Goal: Task Accomplishment & Management: Use online tool/utility

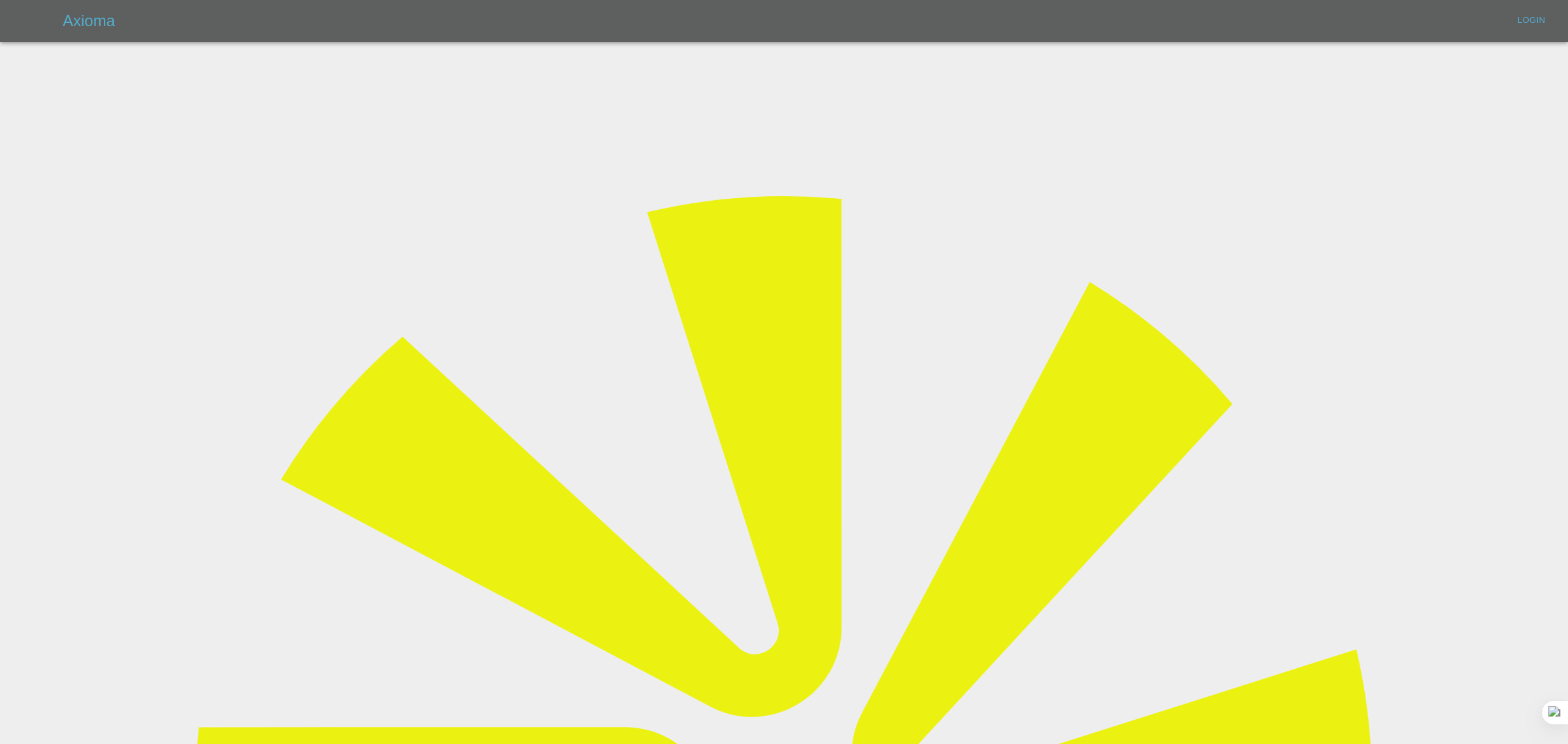
type input "bookkeeping@fifoaccounting.com"
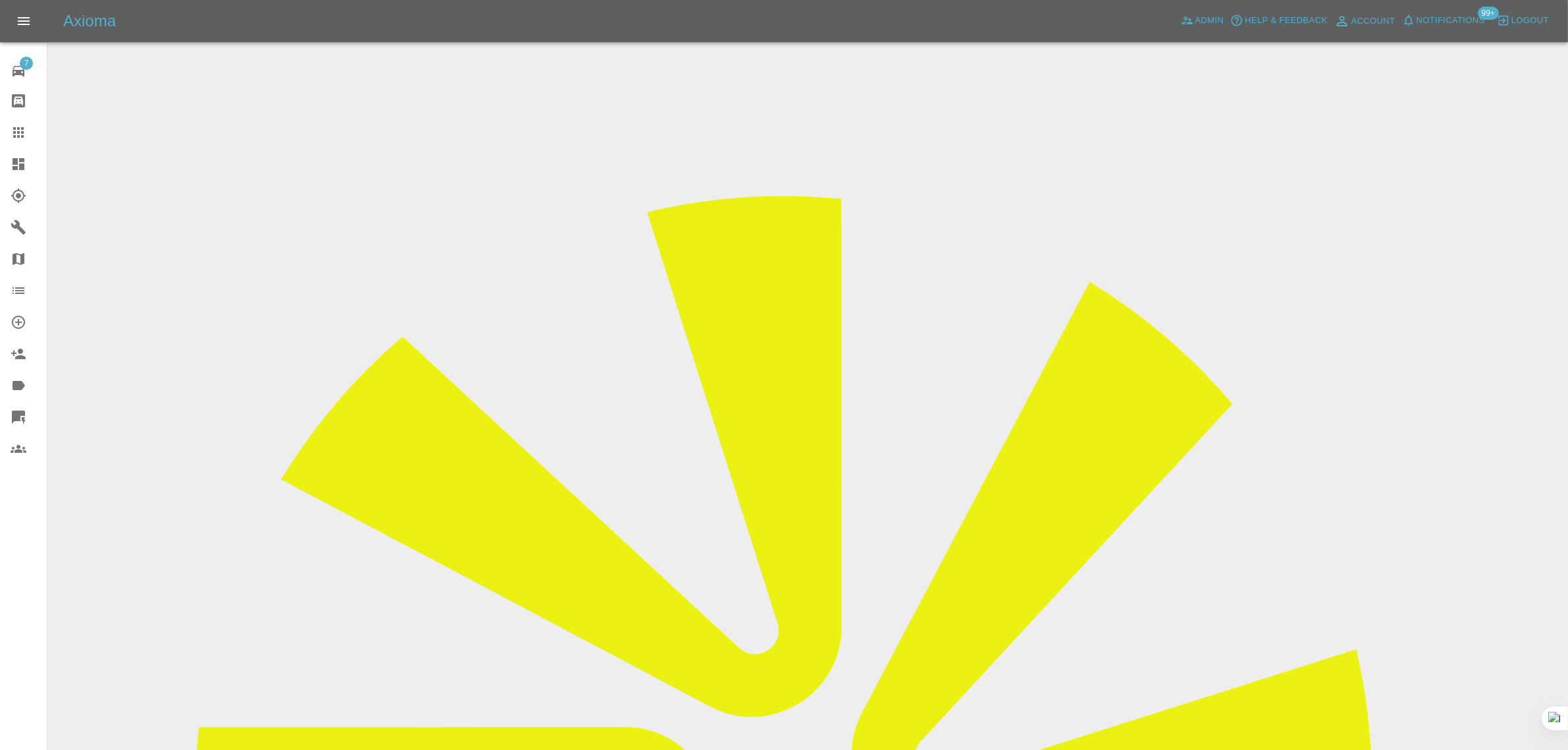
drag, startPoint x: 801, startPoint y: 386, endPoint x: 866, endPoint y: 371, distance: 66.7
copy td "Glenn Laurie"
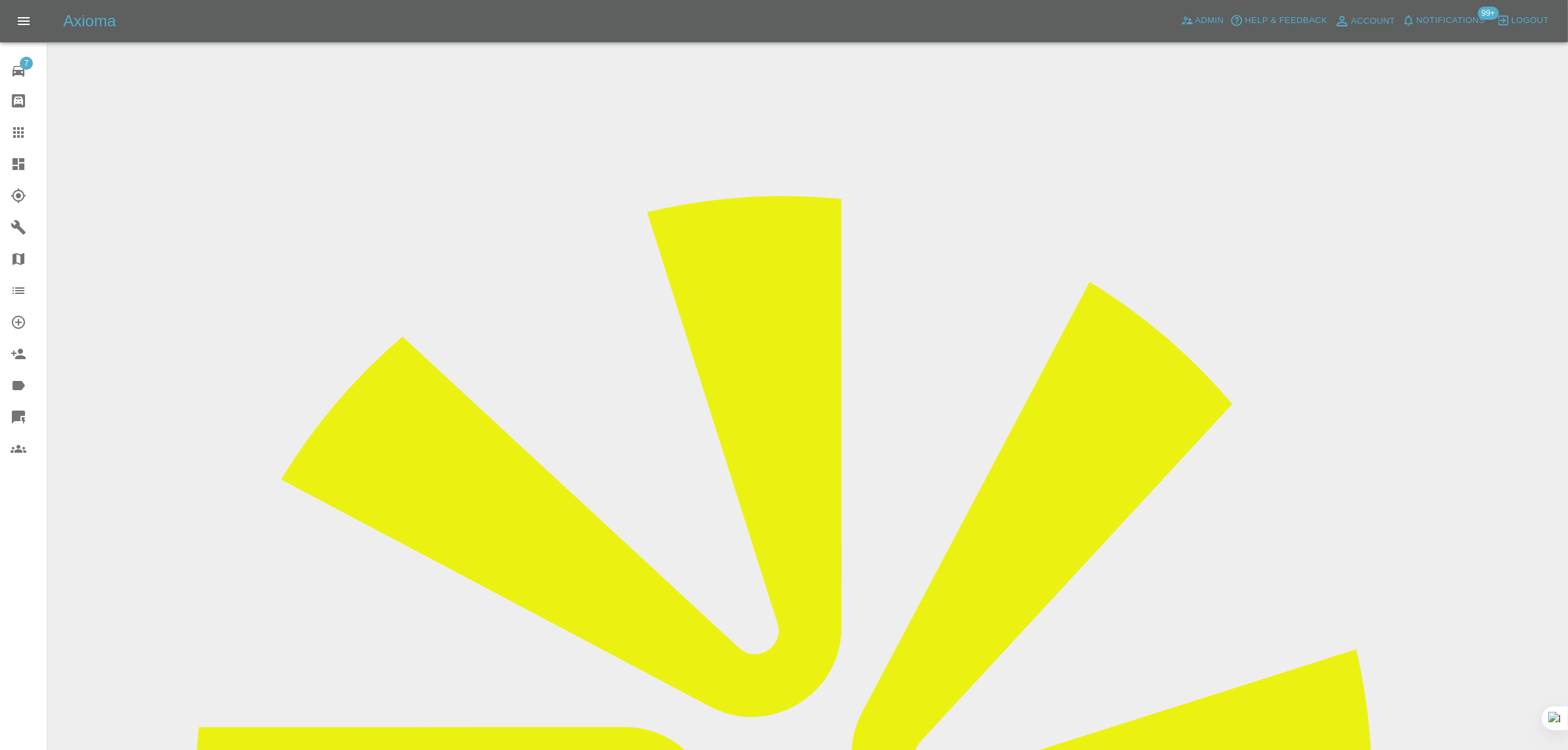
drag, startPoint x: 797, startPoint y: 228, endPoint x: 850, endPoint y: 228, distance: 53.0
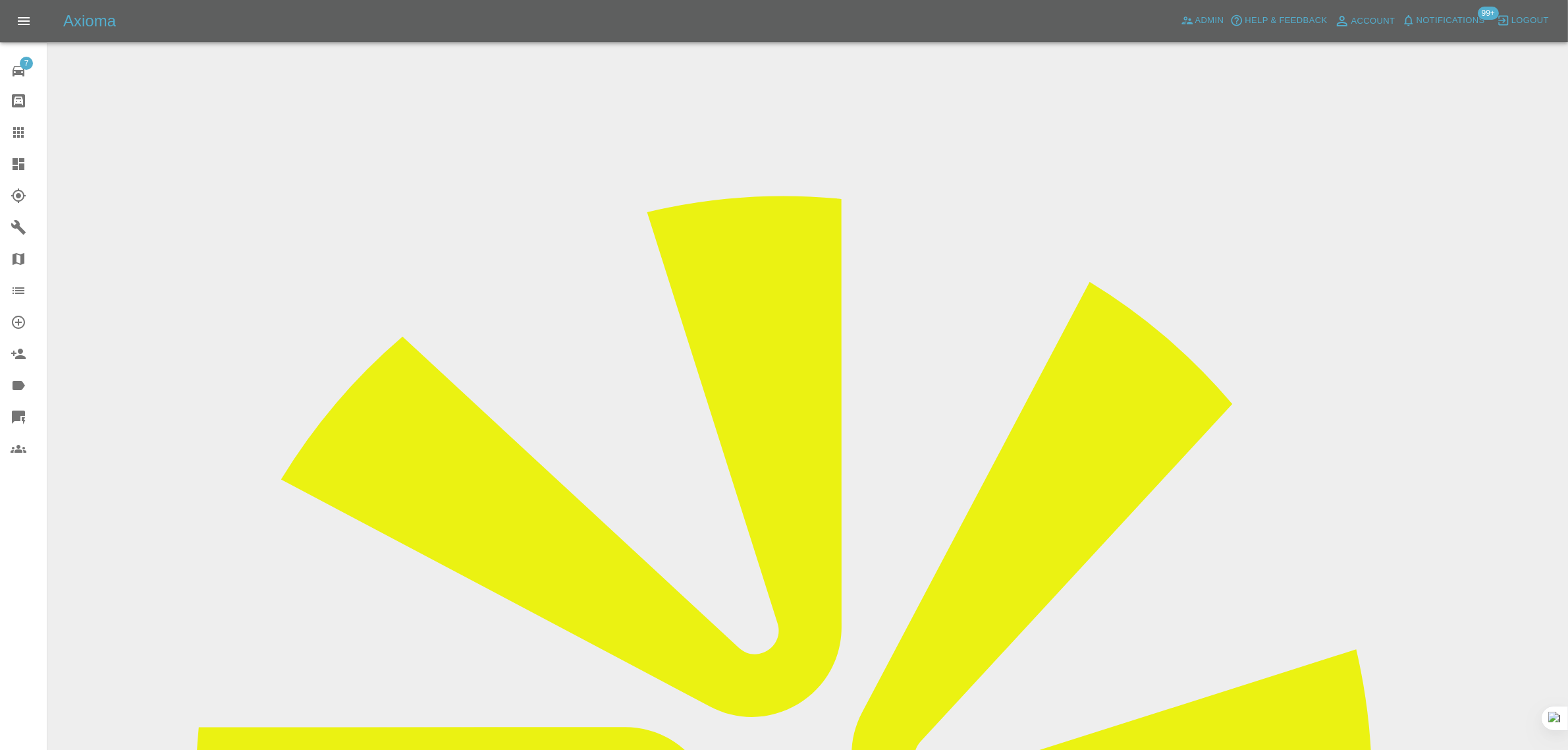
copy td "HVL943"
drag, startPoint x: 1338, startPoint y: 205, endPoint x: 1413, endPoint y: 210, distance: 75.2
copy td "Blend UK"
drag, startPoint x: 746, startPoint y: 382, endPoint x: 824, endPoint y: 388, distance: 78.2
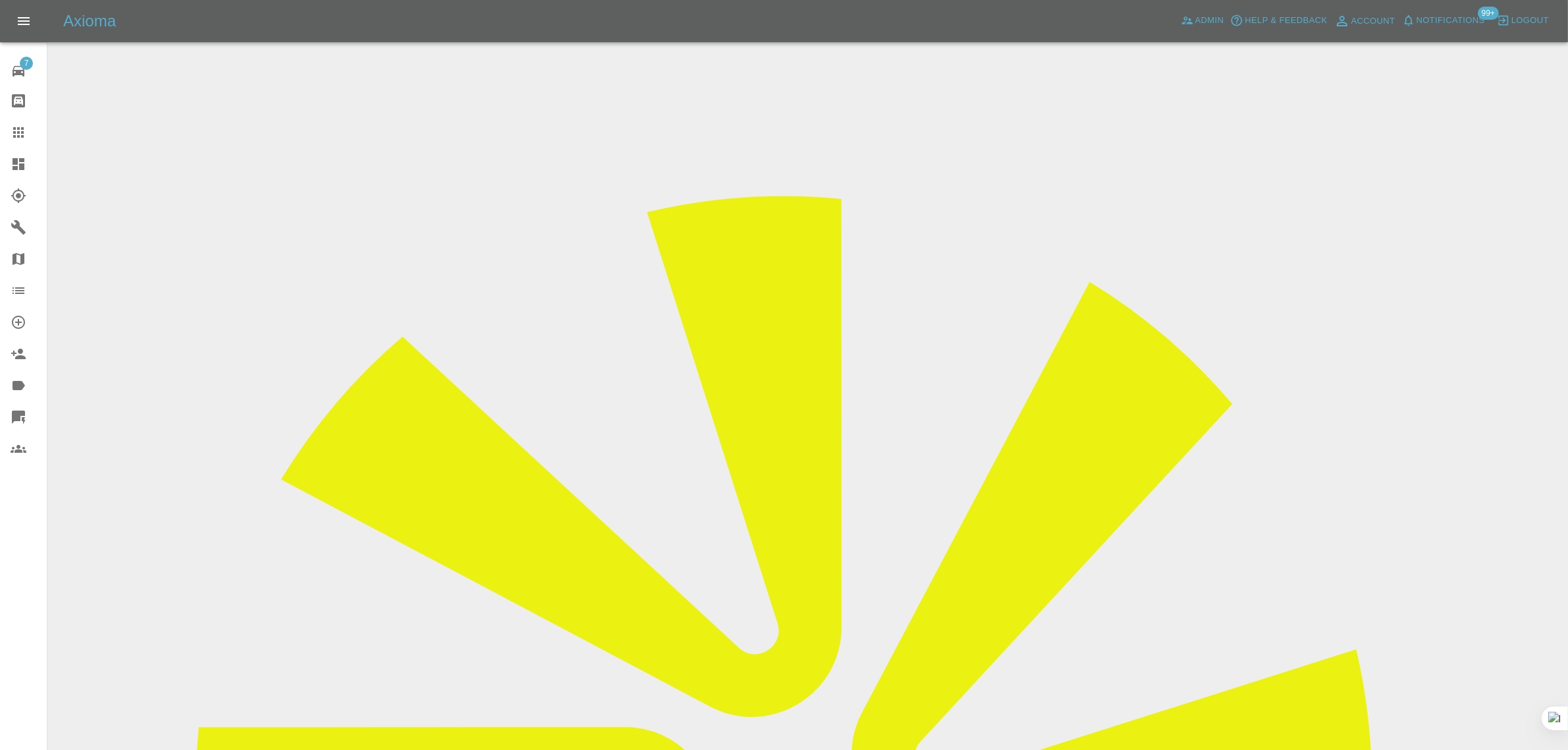
copy tr "Paul Giles"
drag, startPoint x: 762, startPoint y: 380, endPoint x: 916, endPoint y: 348, distance: 157.3
copy td "[PERSON_NAME]-READ"
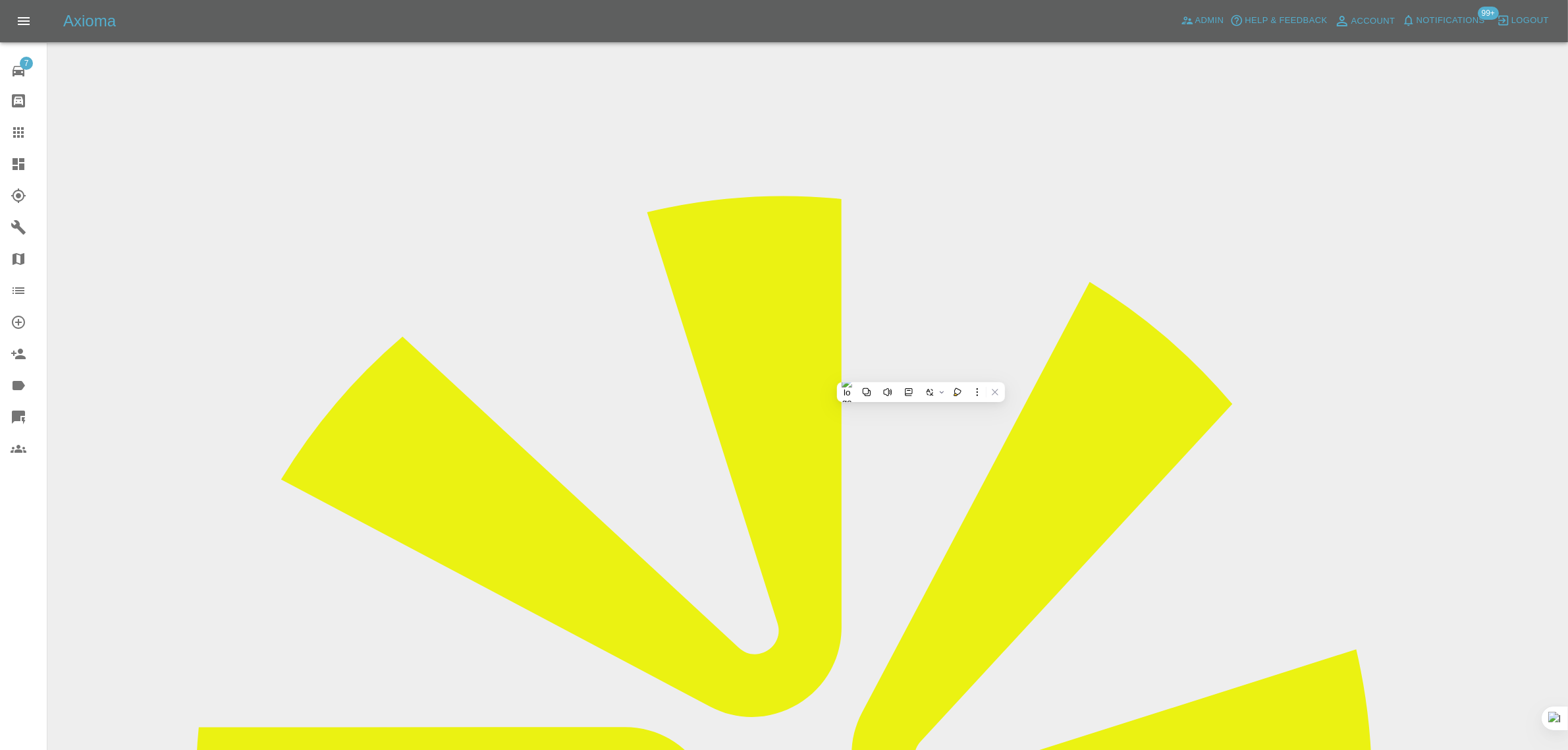
click at [18, 136] on icon at bounding box center [18, 132] width 11 height 11
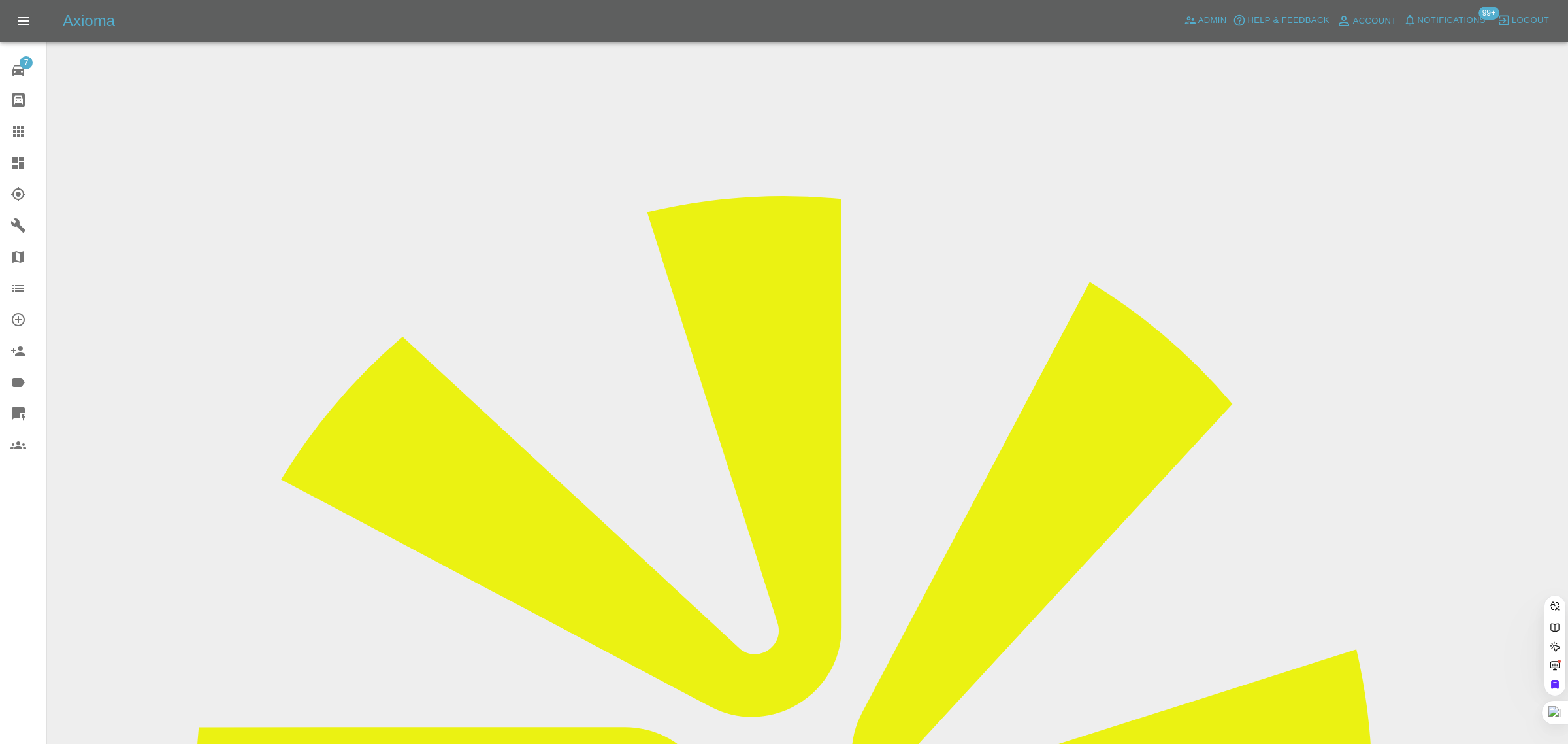
paste input "liam55_98@yahoo.com"
type input "liam55_98@yahoo.com"
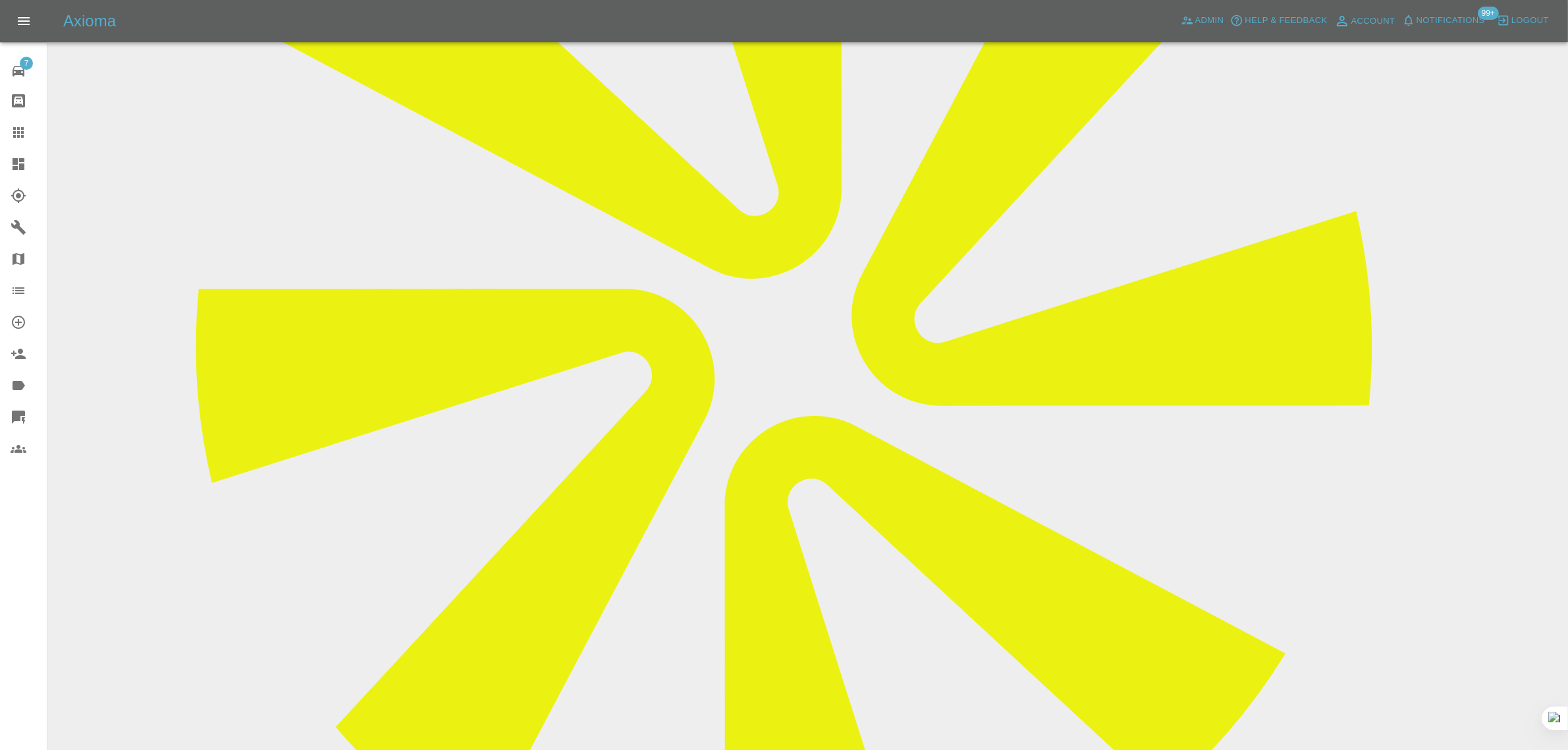
scroll to position [83, 0]
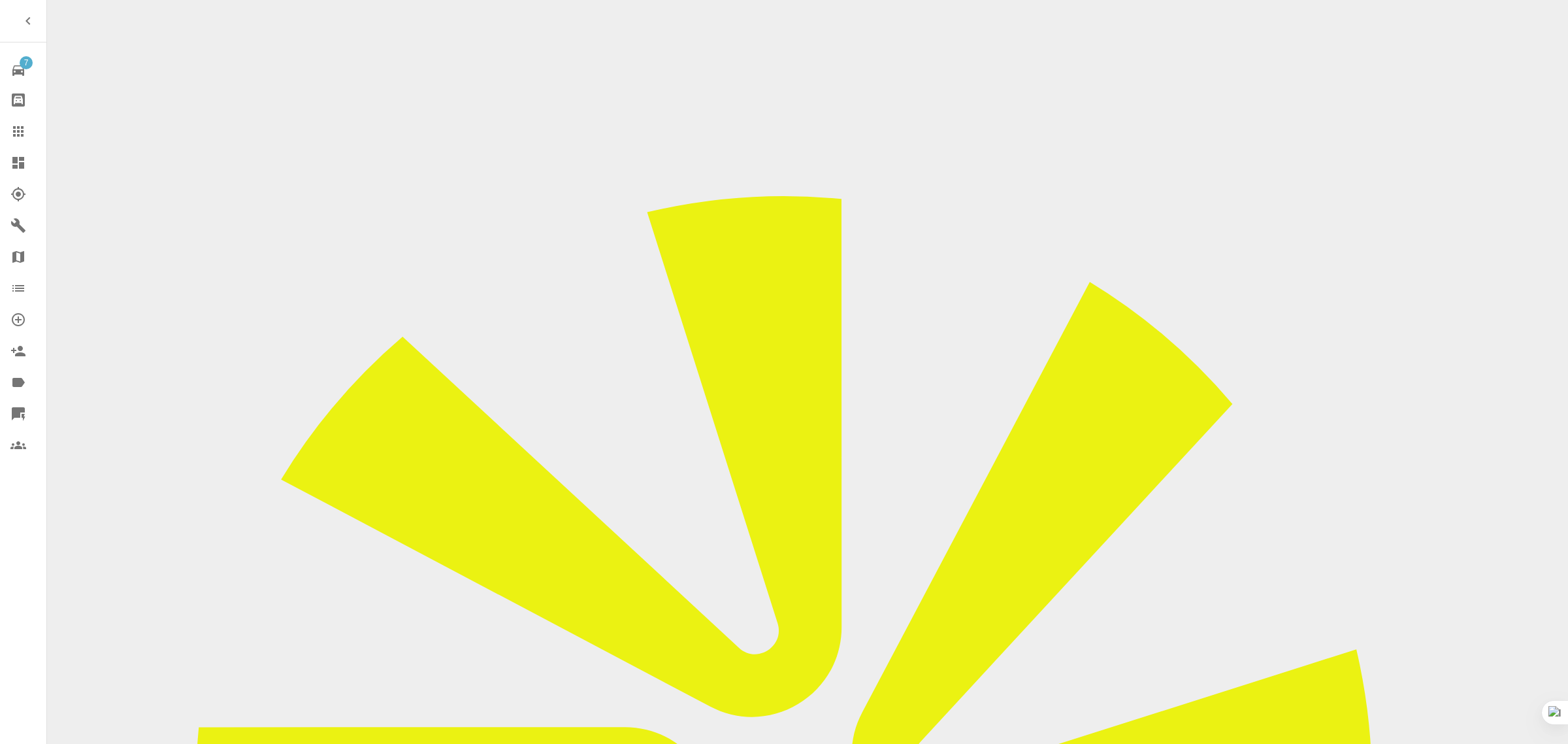
click at [14, 131] on icon at bounding box center [18, 131] width 11 height 11
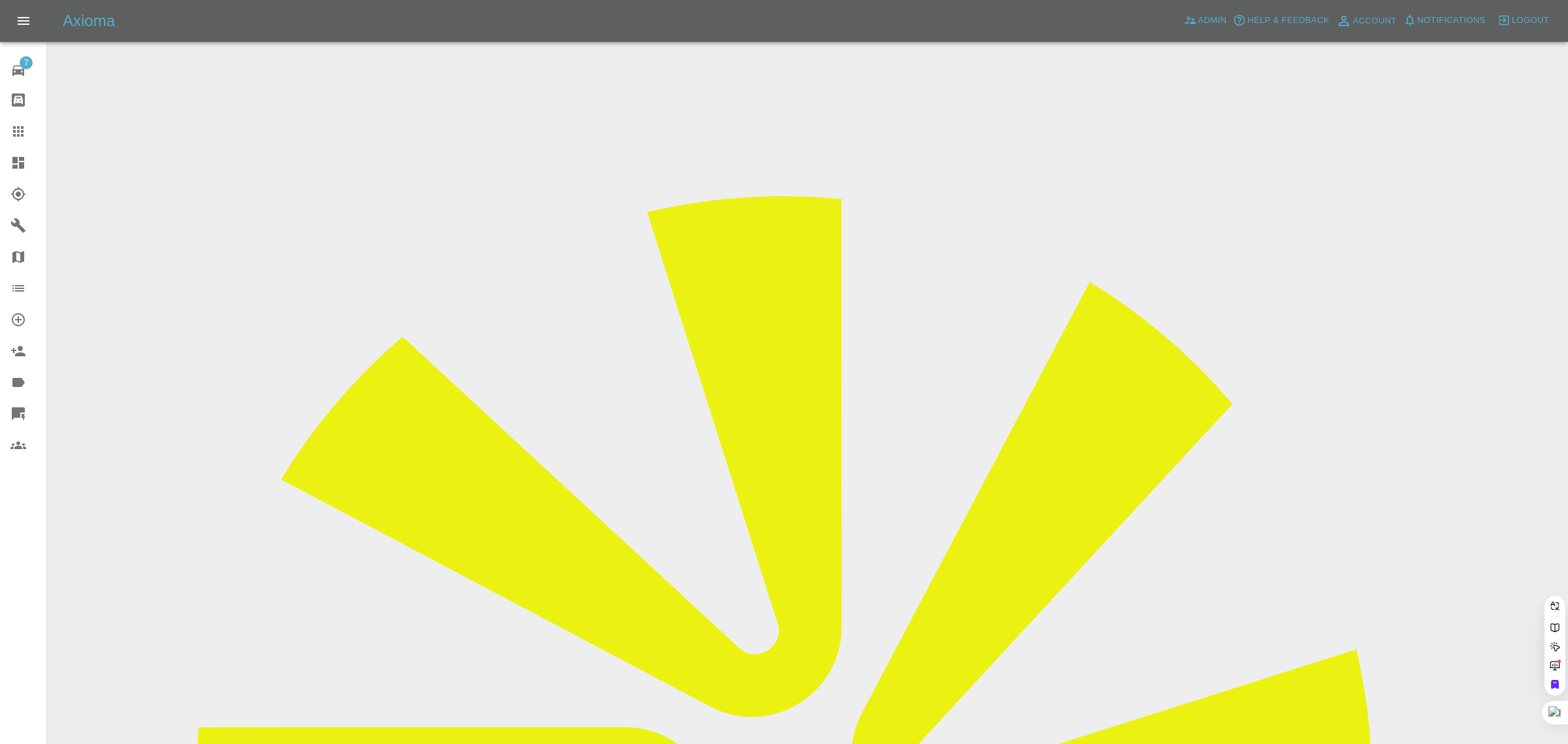
paste input "[EMAIL_ADDRESS][DOMAIN_NAME]"
type input "[EMAIL_ADDRESS][DOMAIN_NAME]"
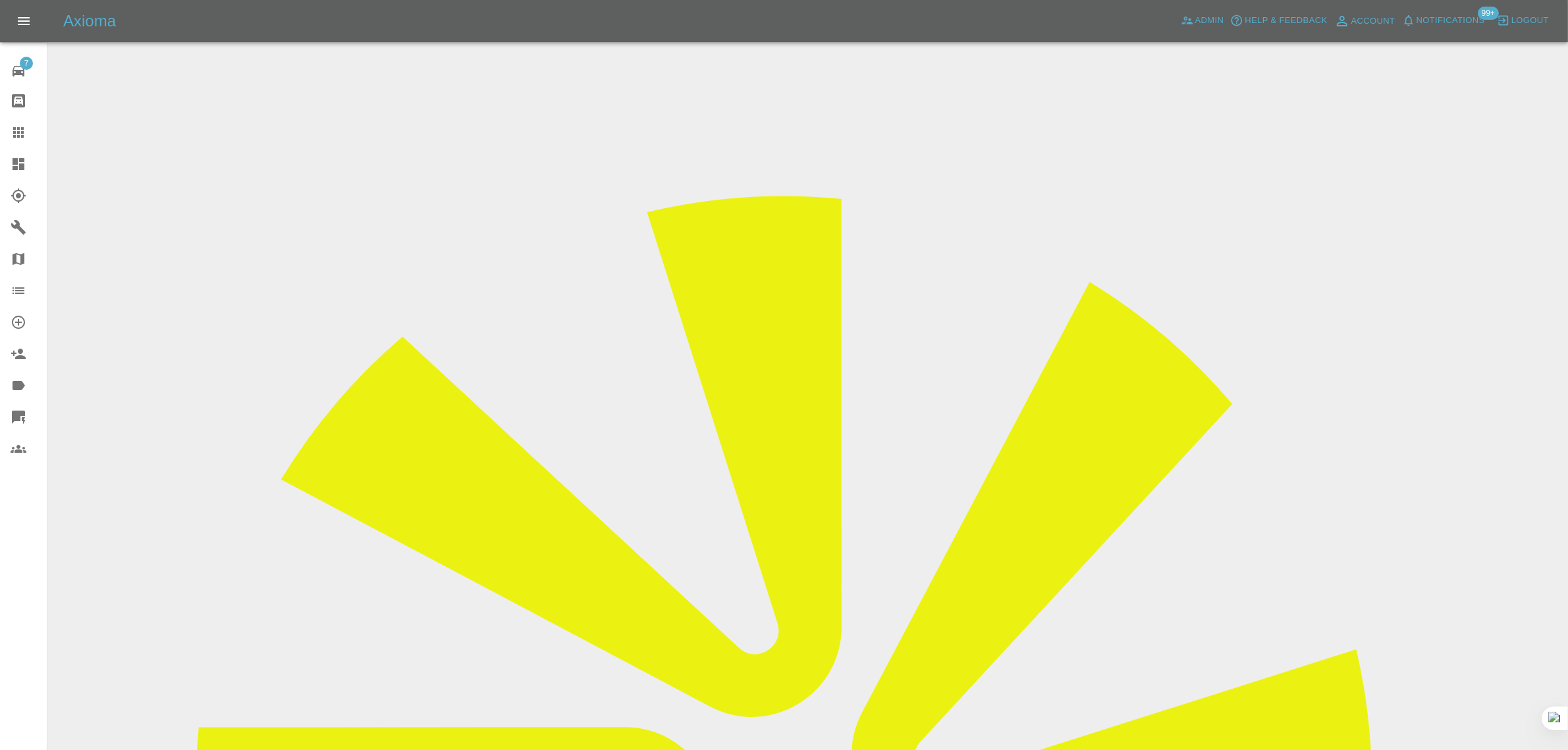
drag, startPoint x: 780, startPoint y: 438, endPoint x: 888, endPoint y: 443, distance: 108.1
copy td "lucy.b96@outlook.com"
click at [21, 124] on icon at bounding box center [19, 132] width 16 height 16
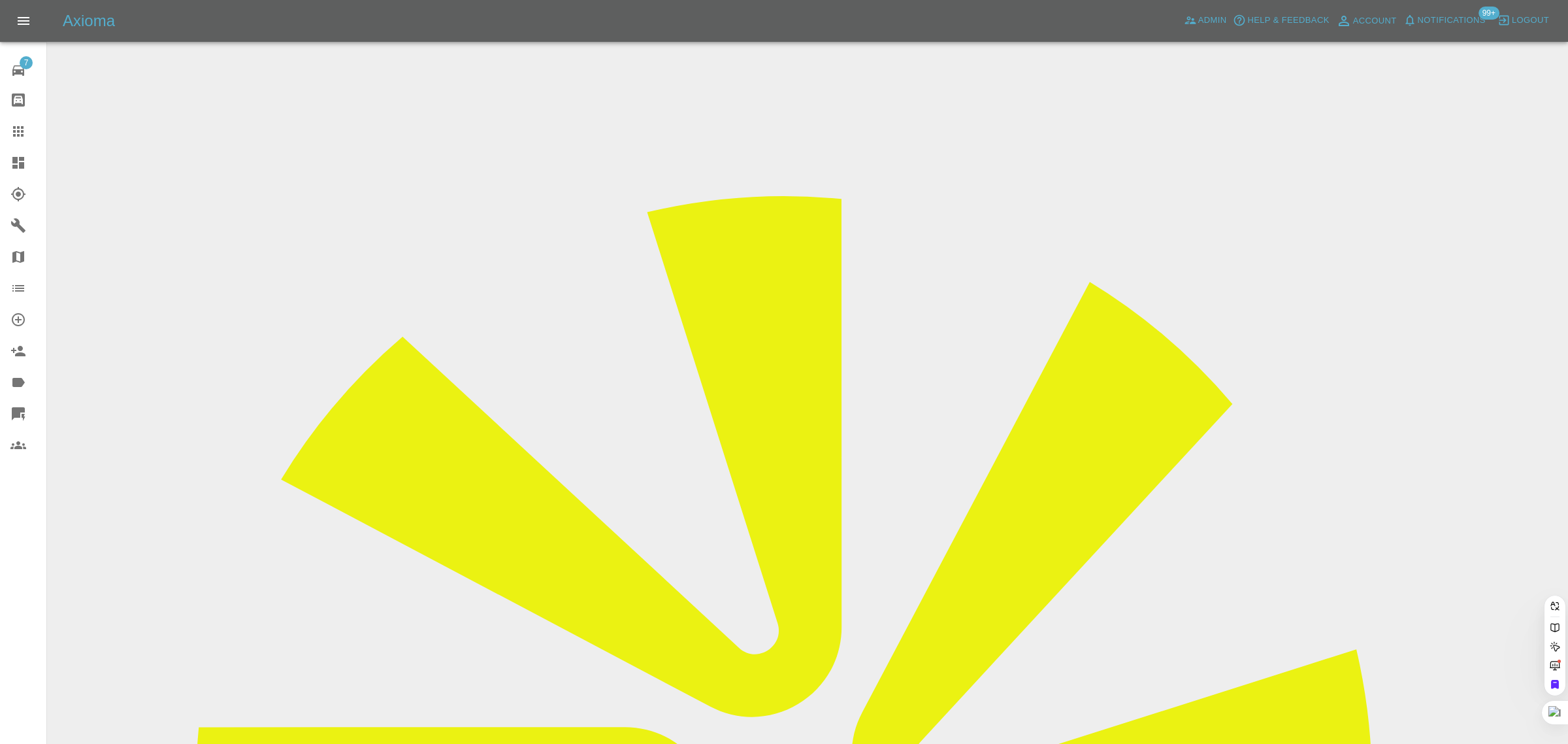
paste input "NickDyer@visual-vibe.co.uk"
type input "NickDyer@visual-vibe.co.uk"
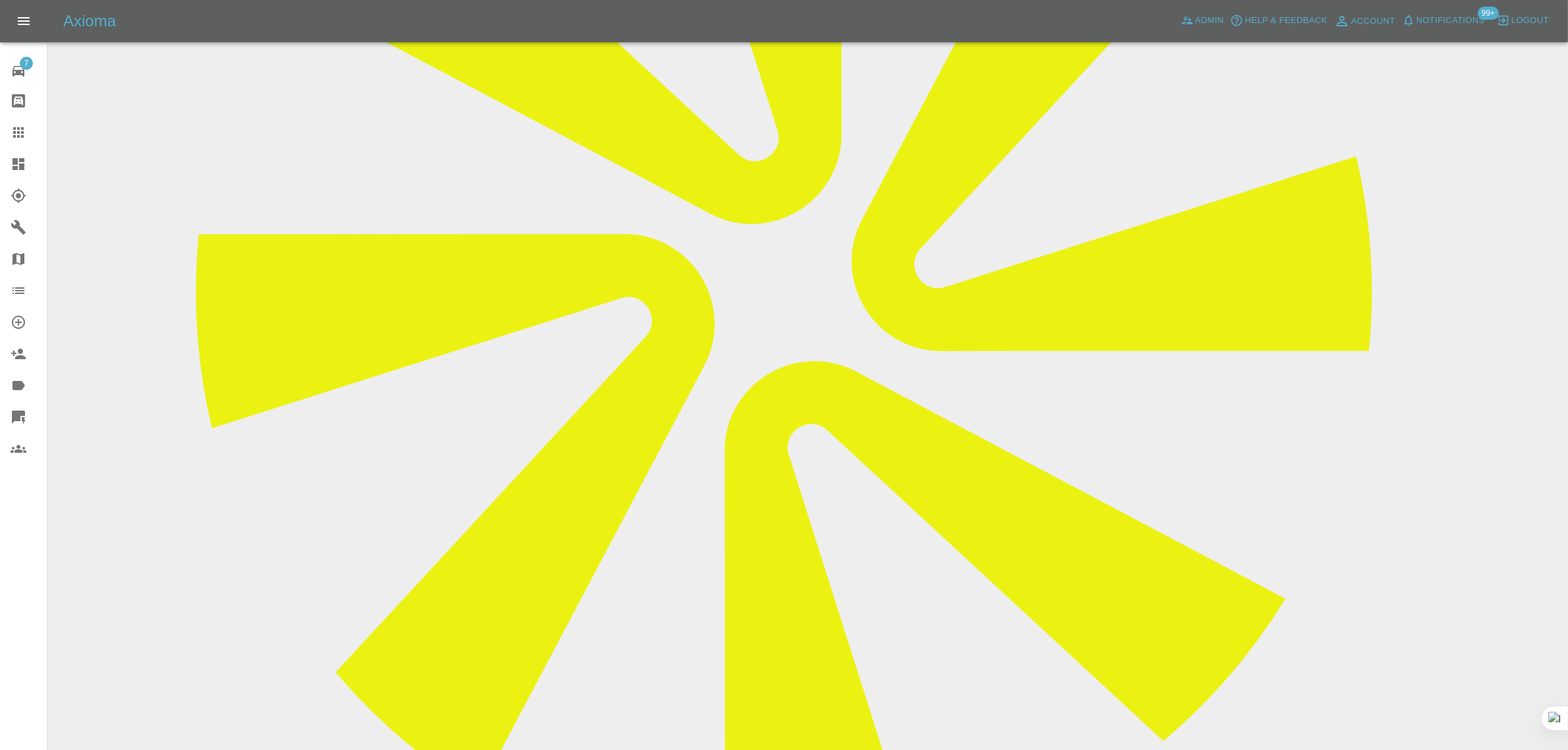
scroll to position [494, 0]
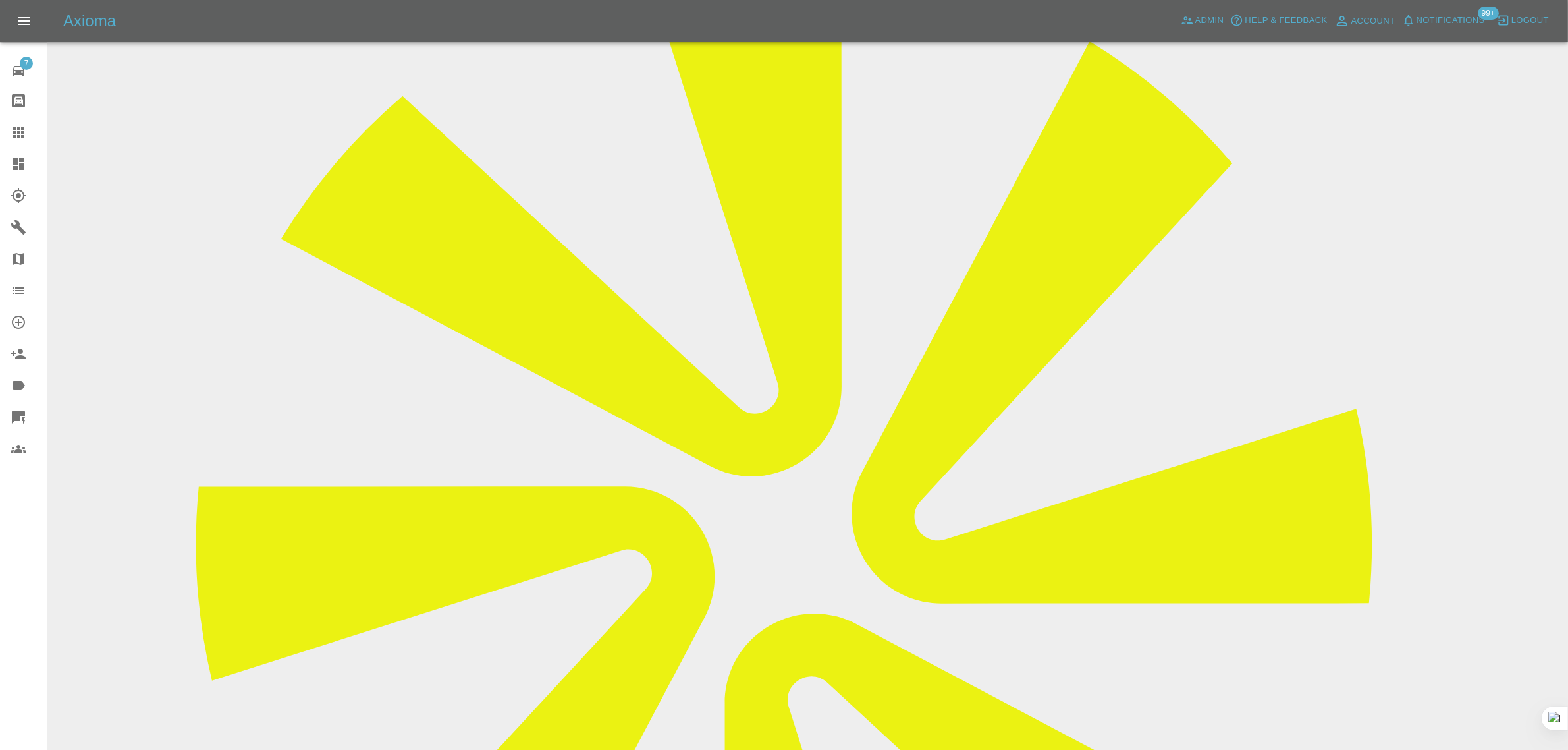
scroll to position [0, 0]
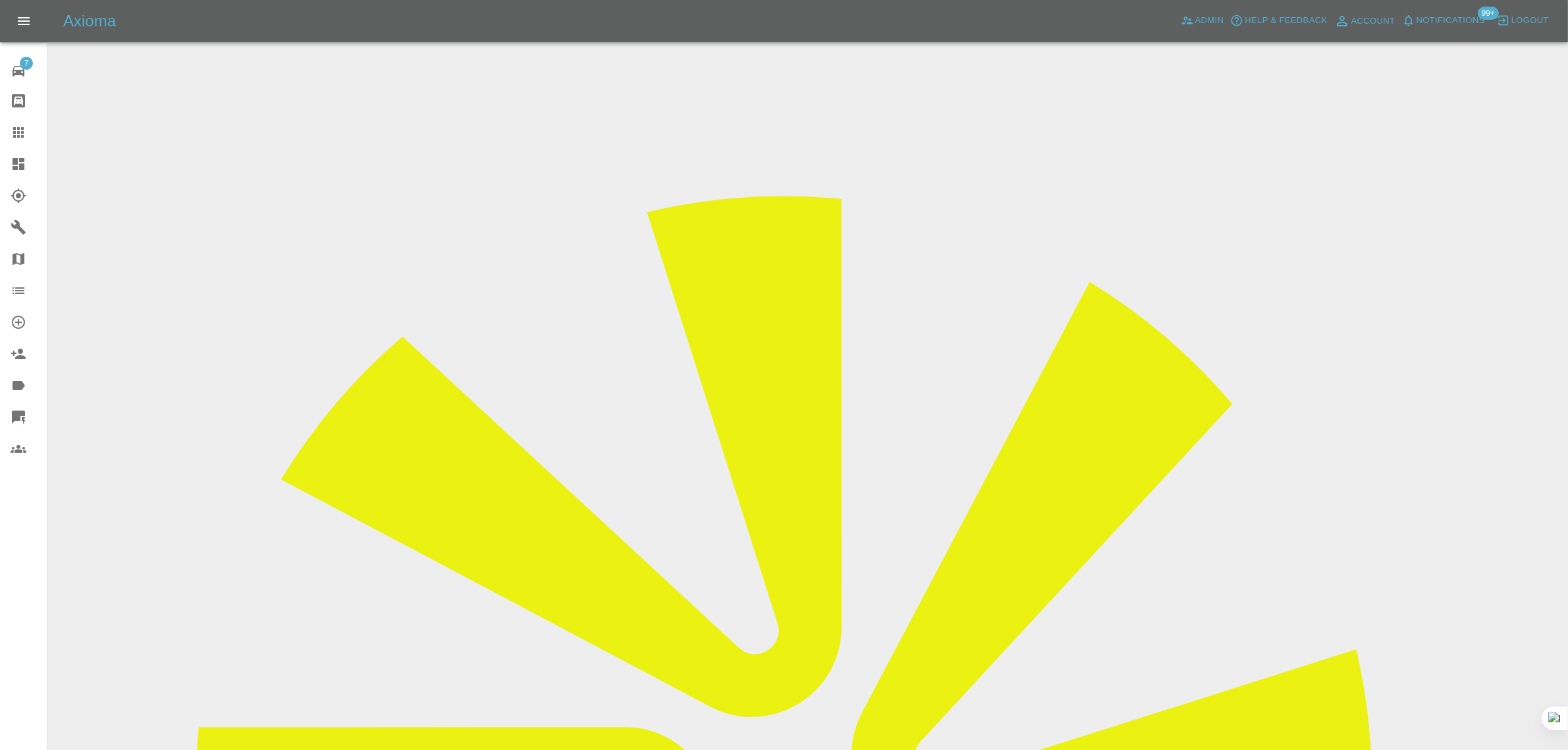
drag, startPoint x: 753, startPoint y: 440, endPoint x: 926, endPoint y: 440, distance: 173.0
drag, startPoint x: 781, startPoint y: 357, endPoint x: 843, endPoint y: 354, distance: 62.1
copy tr "GU85AS"
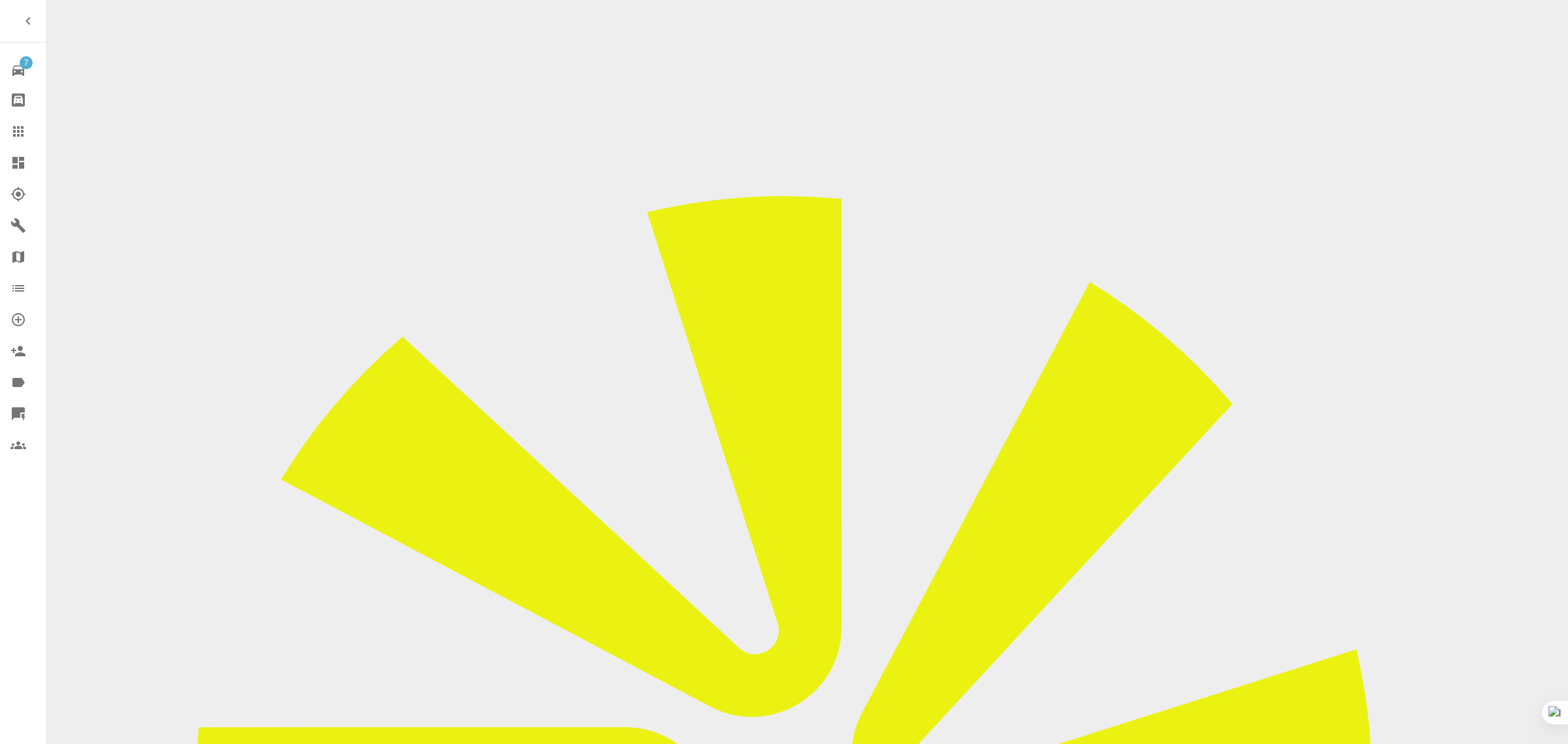
click at [11, 132] on icon at bounding box center [19, 131] width 16 height 16
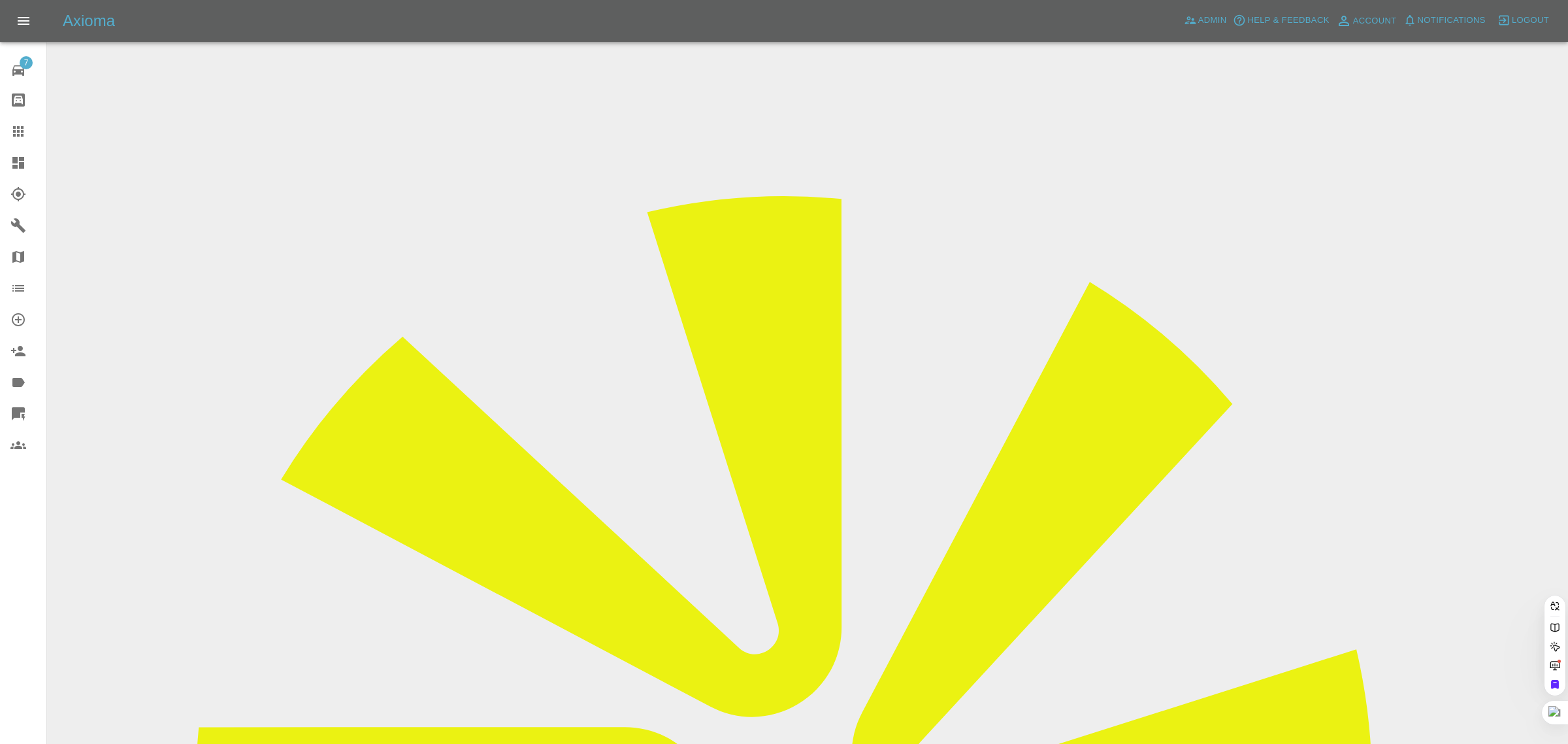
paste input "[EMAIL_ADDRESS][DOMAIN_NAME]"
type input "[EMAIL_ADDRESS][DOMAIN_NAME]"
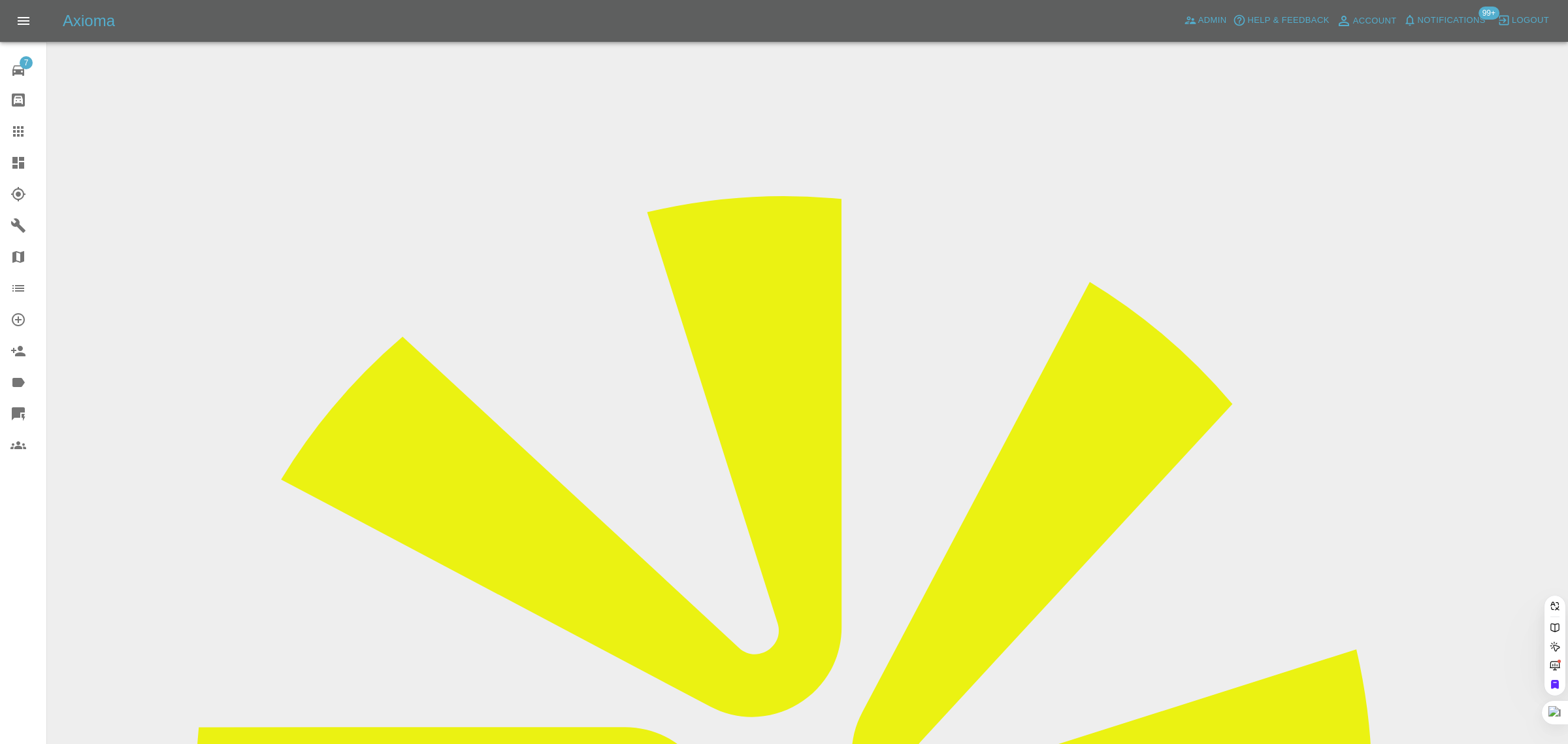
click at [1, 577] on div "7 Repair home Bodyshop home Claims Dashboard Explorer Garages Map Organization …" at bounding box center [23, 372] width 47 height 744
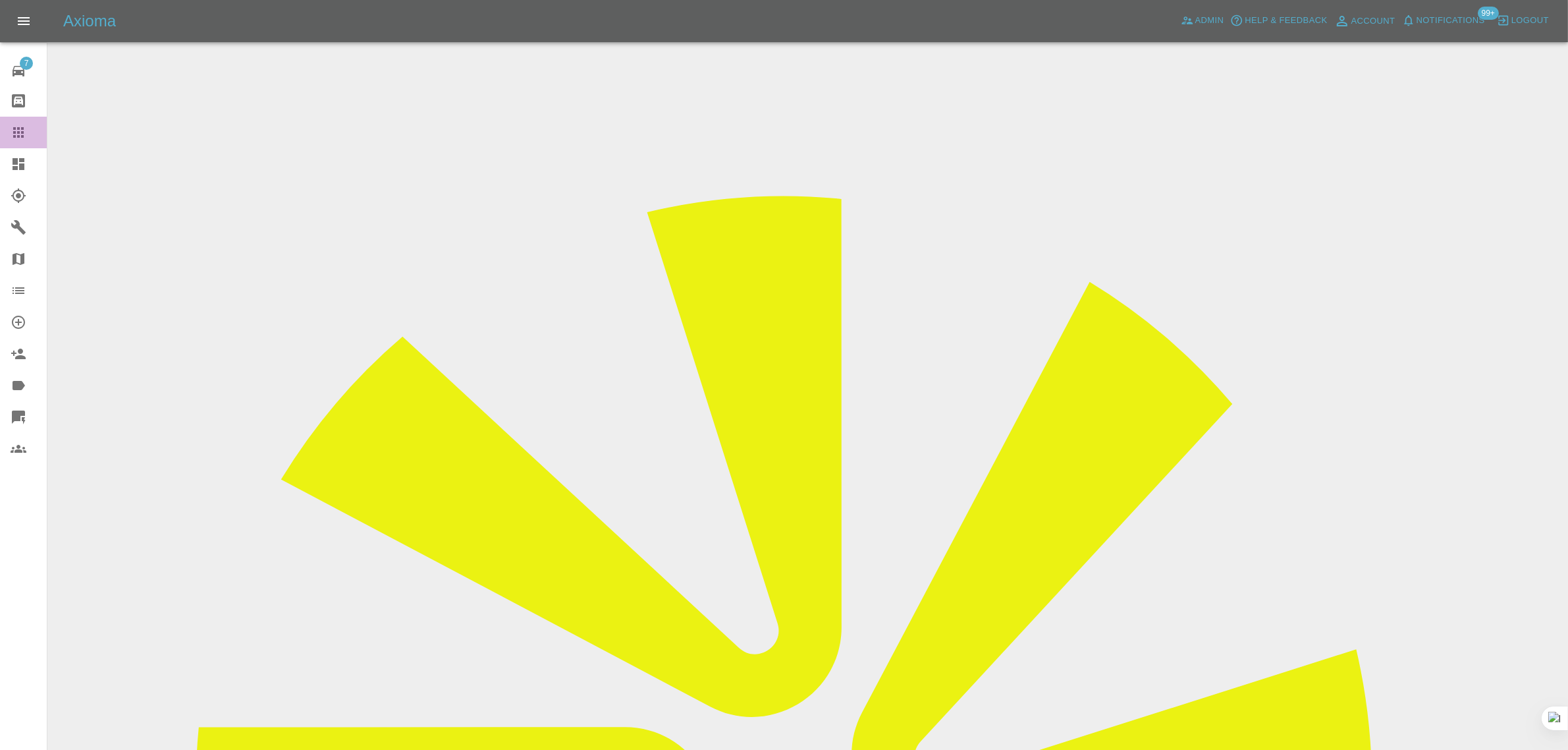
click at [15, 126] on icon at bounding box center [19, 132] width 16 height 16
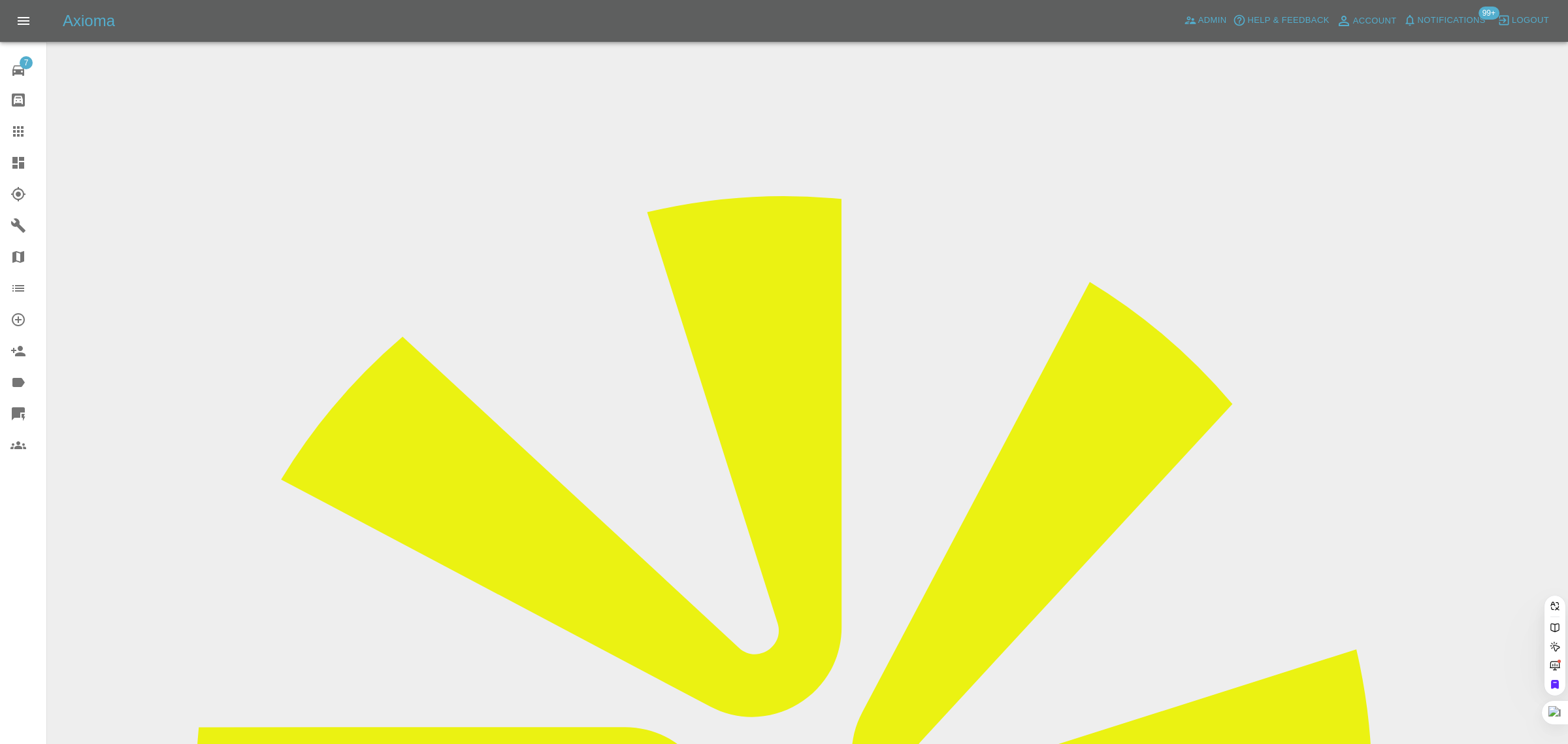
paste input "[EMAIL_ADDRESS][DOMAIN_NAME]"
type input "[EMAIL_ADDRESS][DOMAIN_NAME]"
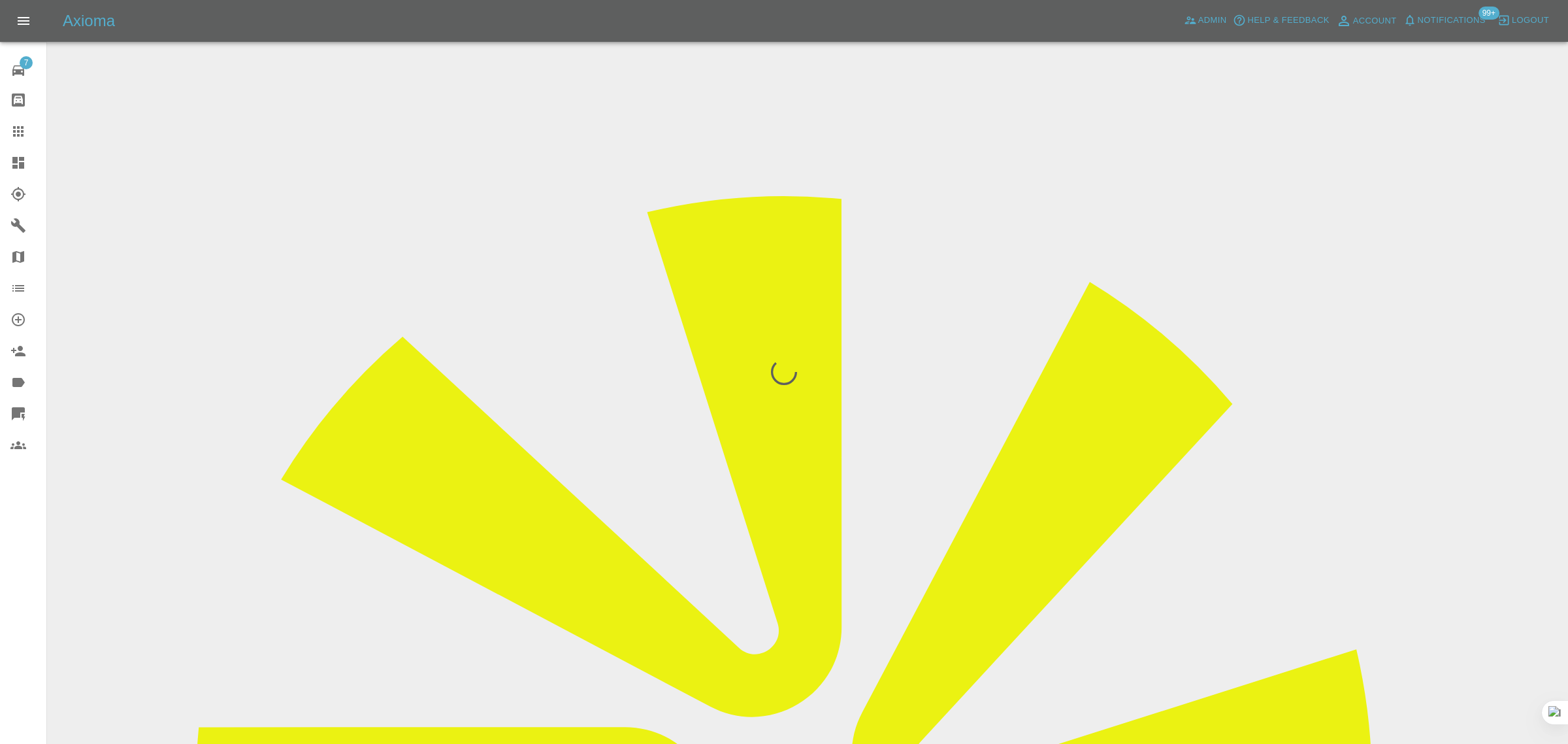
click at [34, 599] on div "7 Repair home Bodyshop home Claims Dashboard Explorer Garages Map Organization …" at bounding box center [23, 372] width 47 height 744
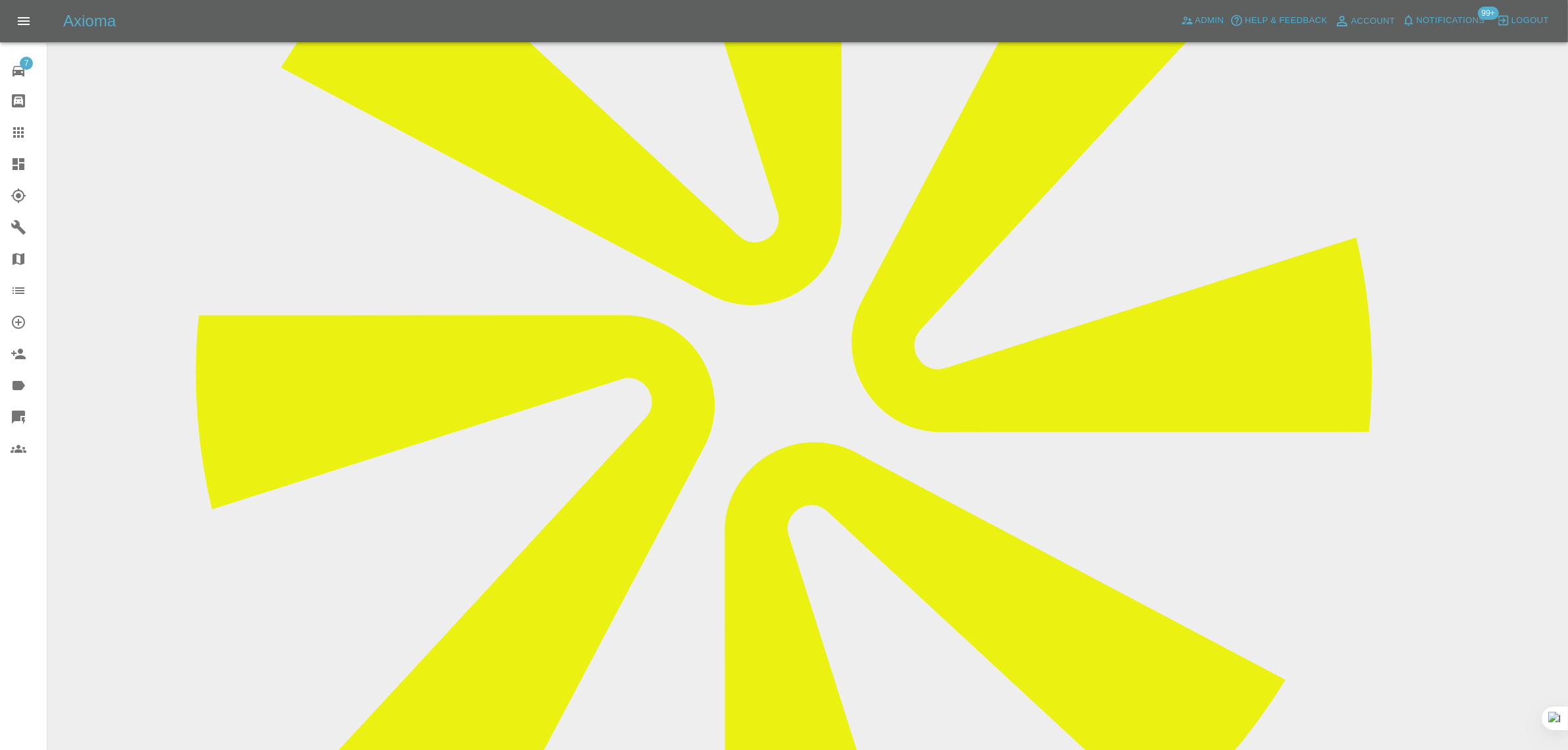
scroll to position [741, 0]
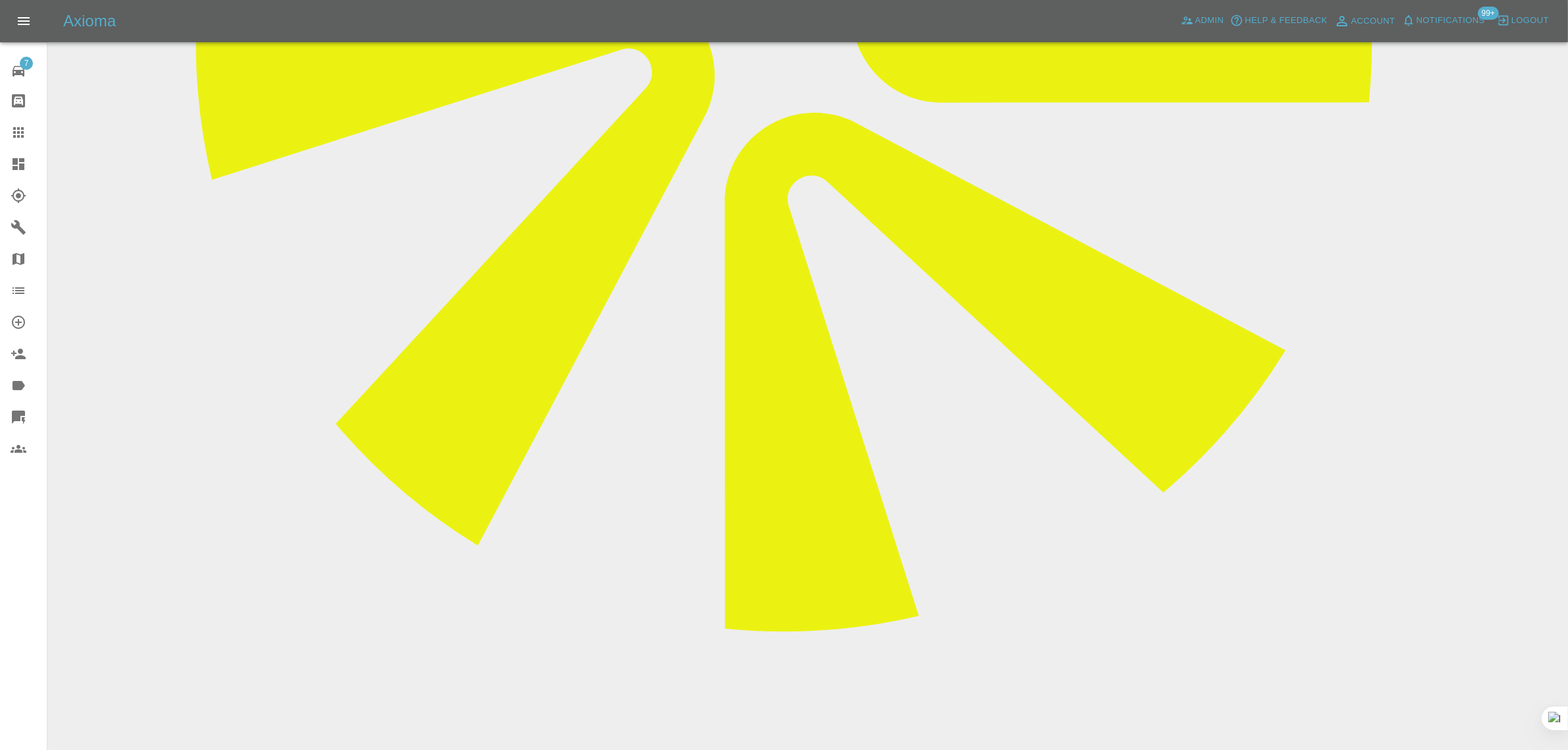
click at [20, 129] on icon at bounding box center [19, 132] width 16 height 16
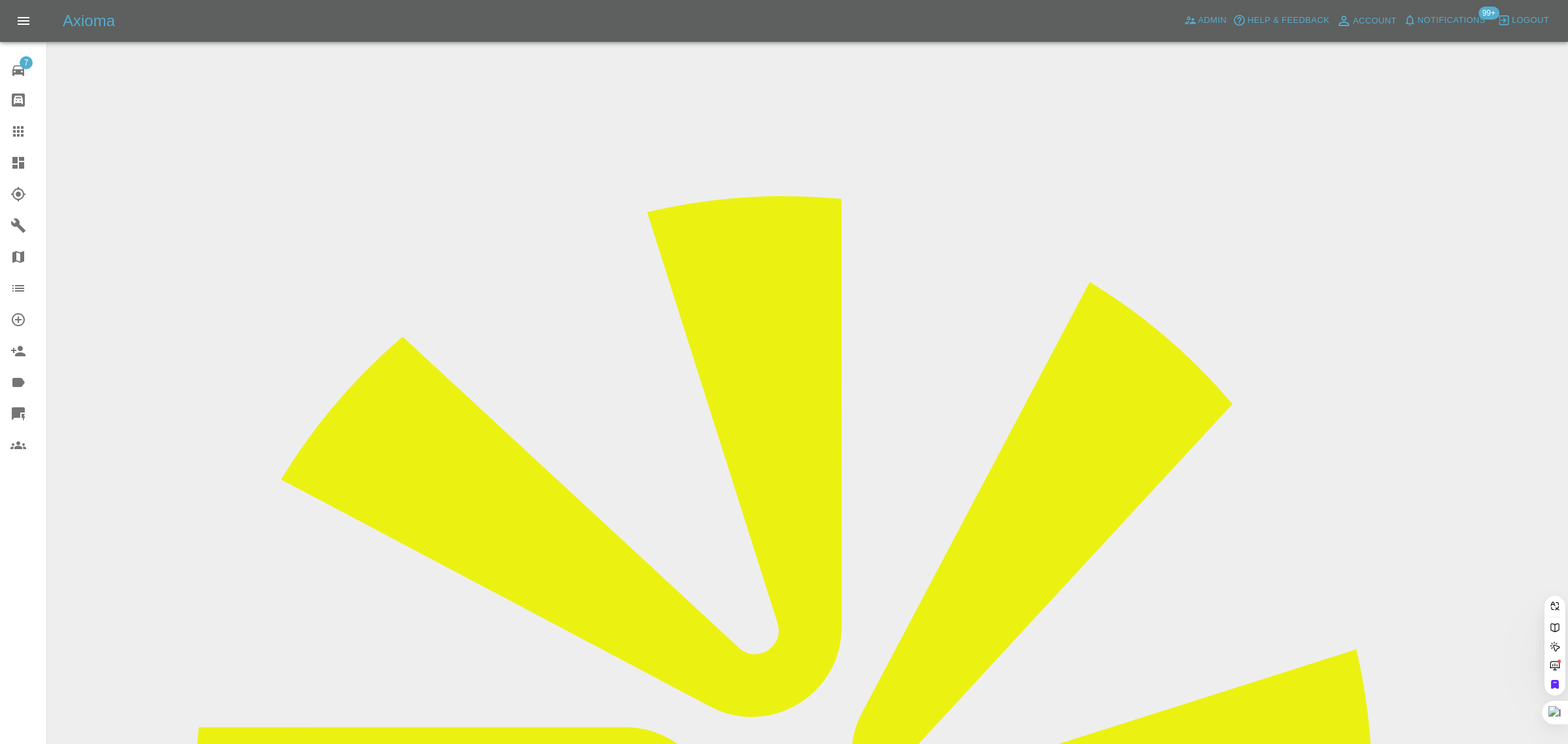
paste input "[PERSON_NAME][EMAIL_ADDRESS][DOMAIN_NAME]"
type input "[PERSON_NAME][EMAIL_ADDRESS][DOMAIN_NAME]"
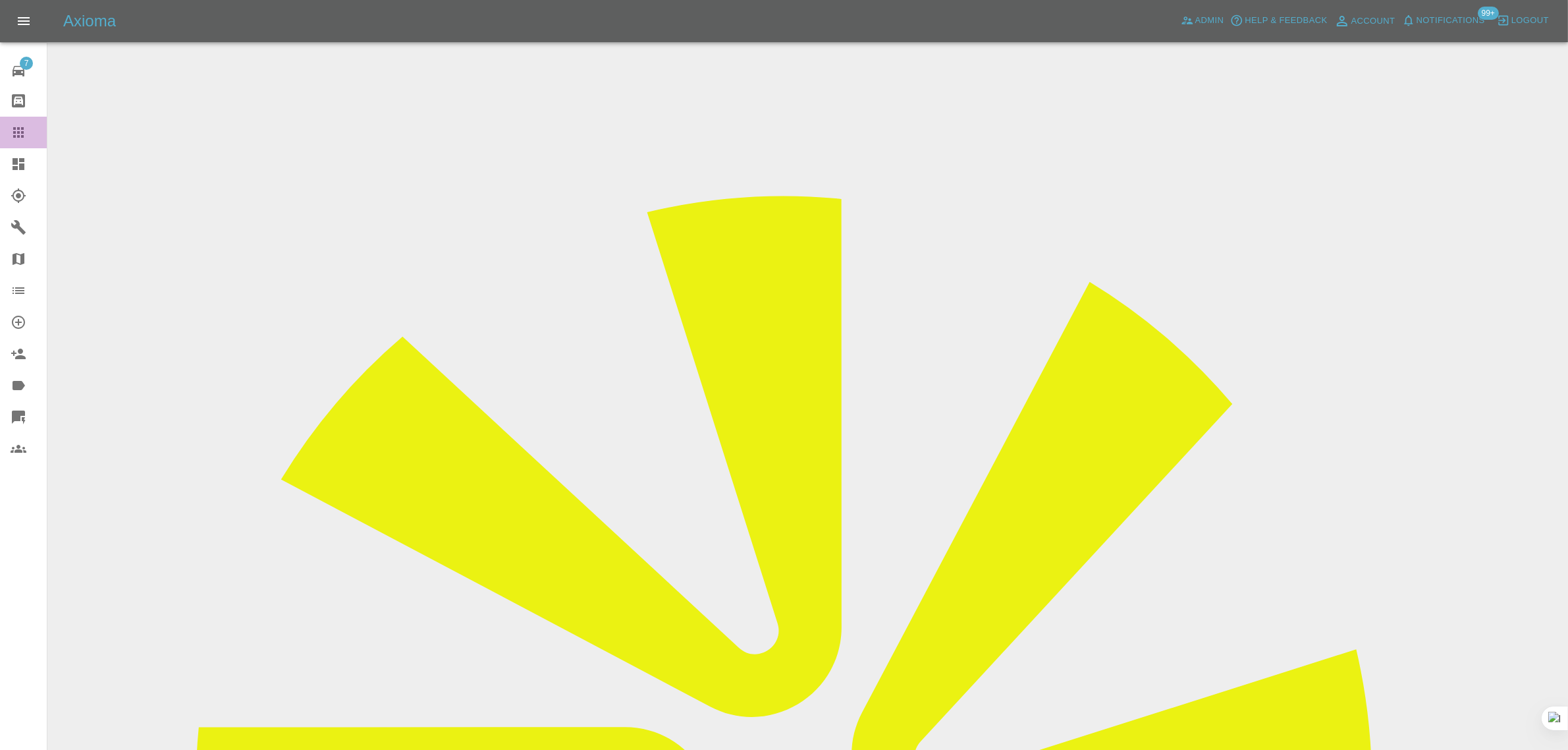
click at [18, 133] on icon at bounding box center [18, 132] width 11 height 11
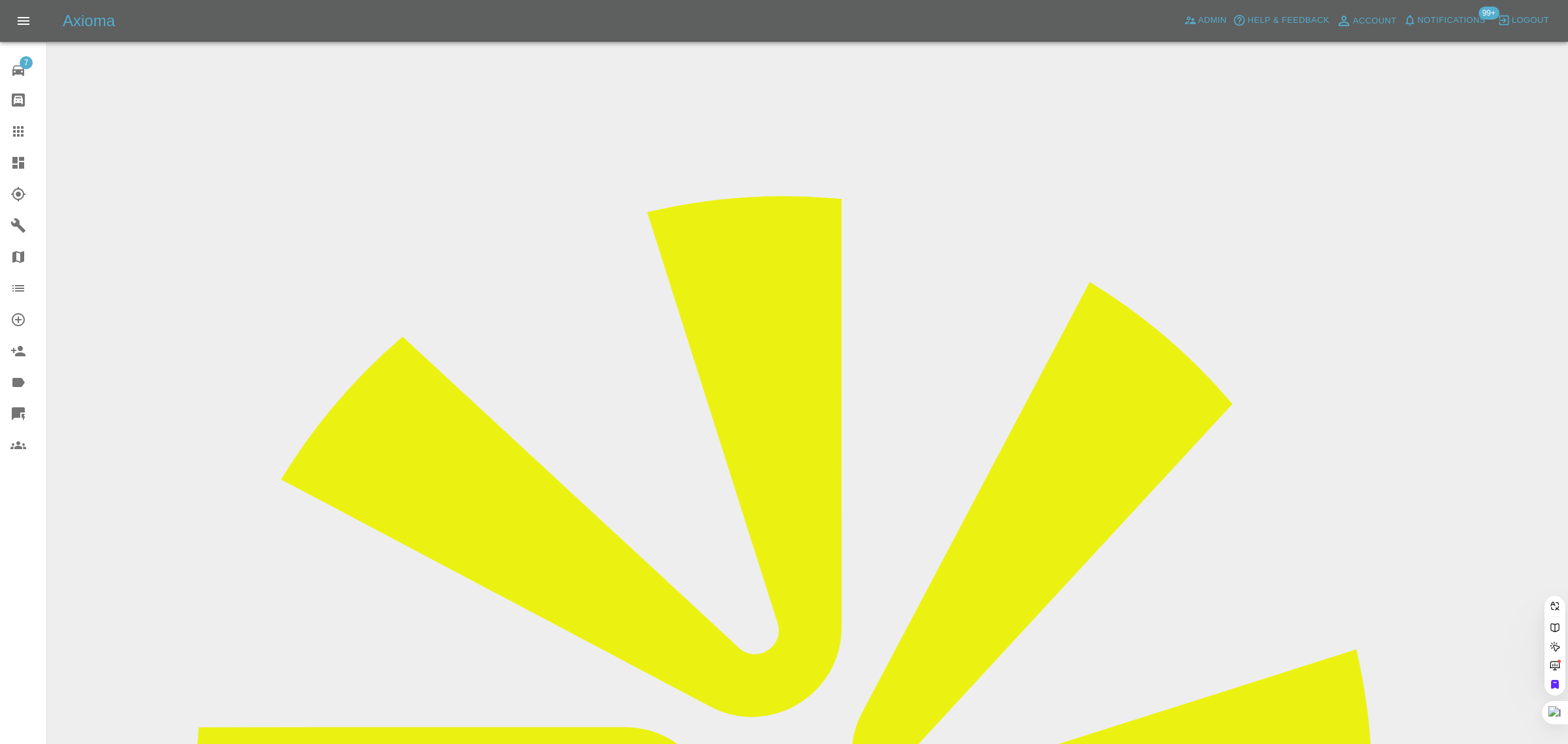
paste input "[EMAIL_ADDRESS][DOMAIN_NAME]"
type input "[EMAIL_ADDRESS][DOMAIN_NAME]"
